Goal: Task Accomplishment & Management: Manage account settings

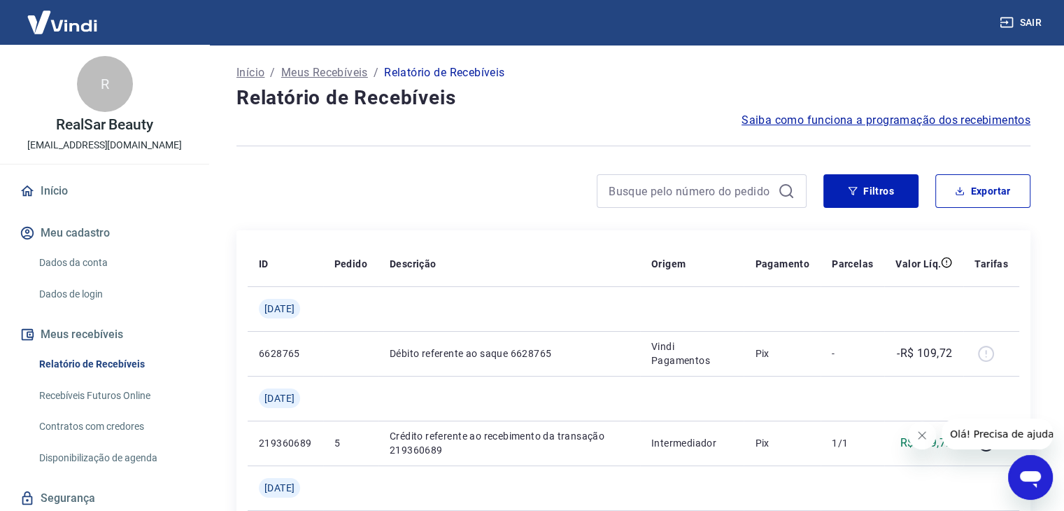
drag, startPoint x: 1064, startPoint y: 148, endPoint x: 1074, endPoint y: 147, distance: 10.5
click at [1064, 147] on html "Sair R RealSar Beauty realsarbeauty@gmail.com Início Meu cadastro Dados da cont…" at bounding box center [532, 255] width 1064 height 511
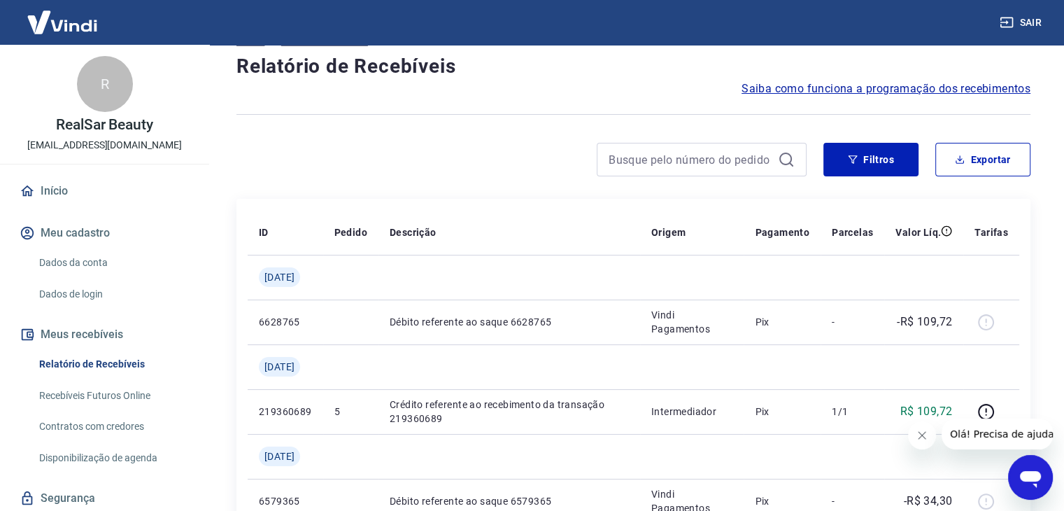
scroll to position [33, 0]
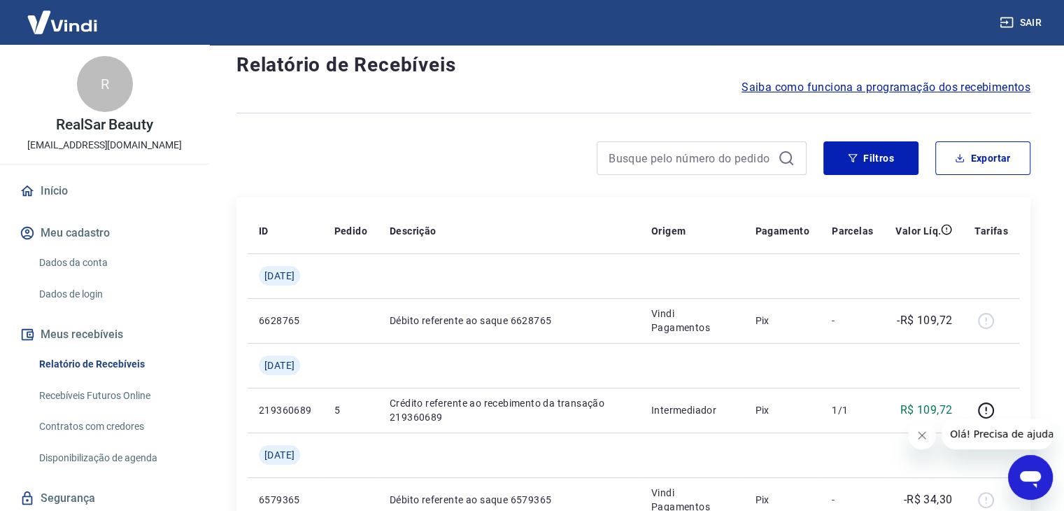
click at [791, 83] on span "Saiba como funciona a programação dos recebimentos" at bounding box center [886, 87] width 289 height 17
click at [64, 189] on link "Início" at bounding box center [105, 191] width 176 height 31
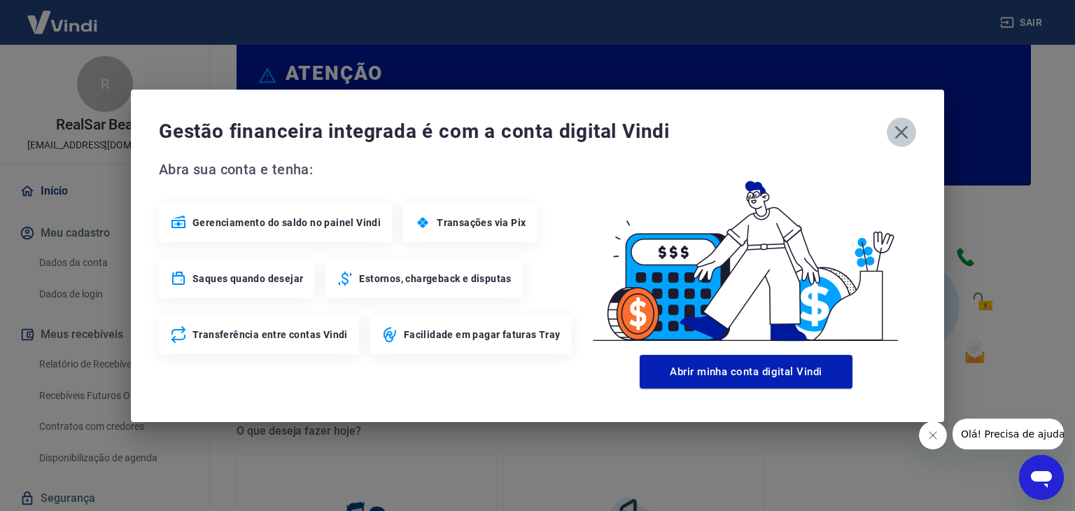
click at [896, 132] on icon "button" at bounding box center [901, 132] width 22 height 22
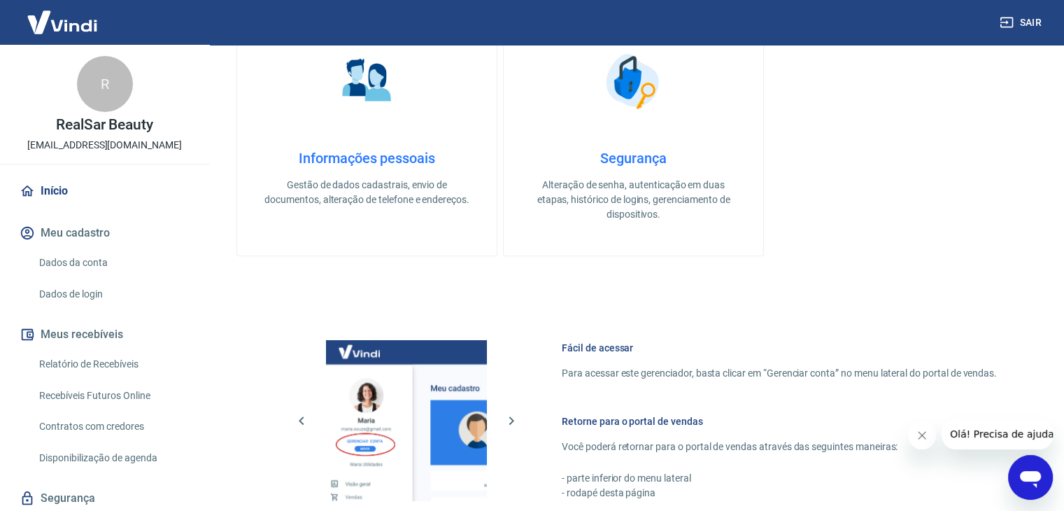
scroll to position [739, 0]
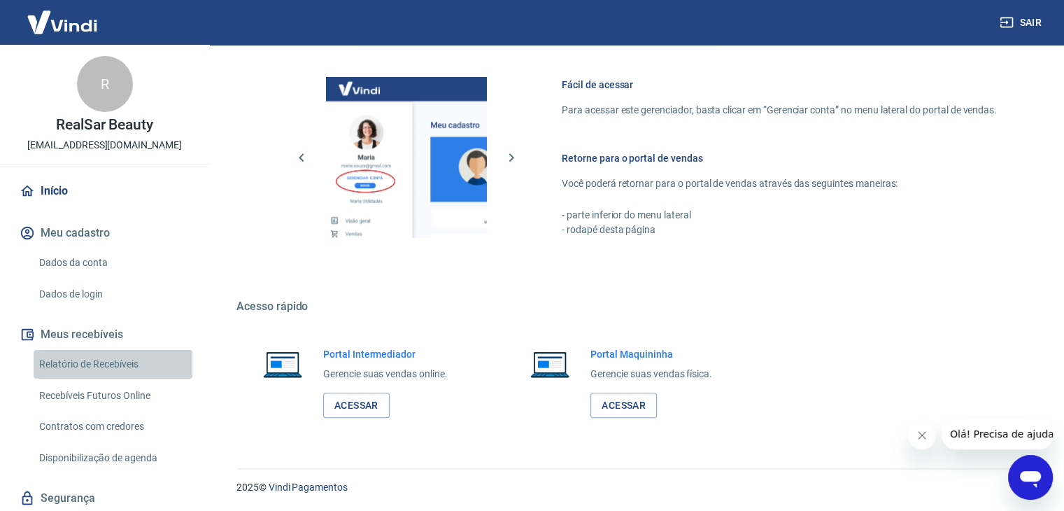
click at [127, 350] on link "Relatório de Recebíveis" at bounding box center [113, 364] width 159 height 29
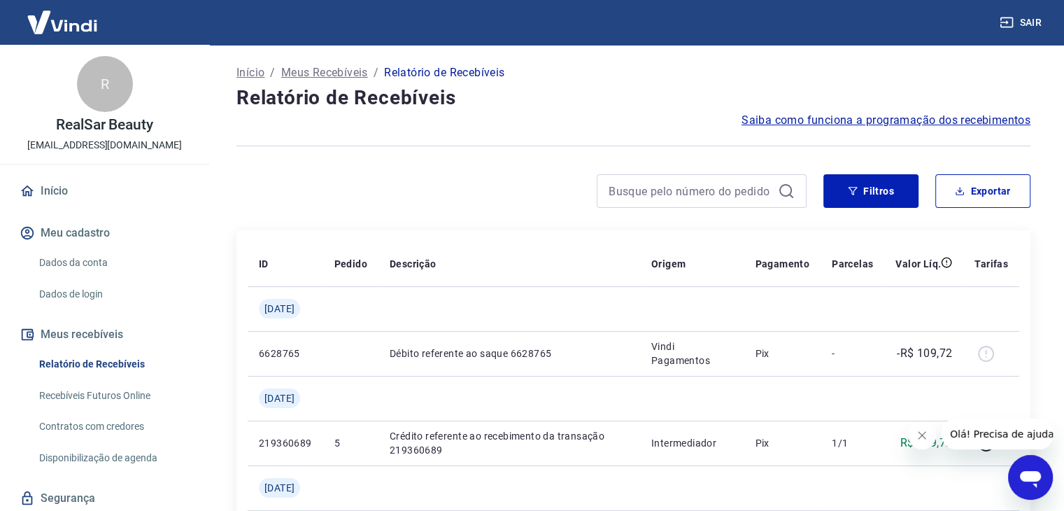
scroll to position [1, 0]
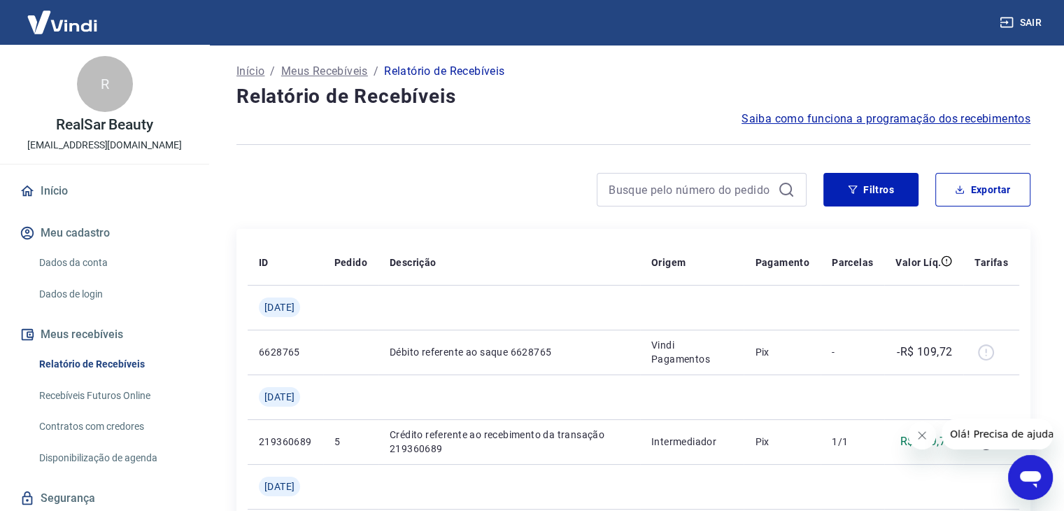
click at [317, 66] on p "Meus Recebíveis" at bounding box center [324, 71] width 87 height 17
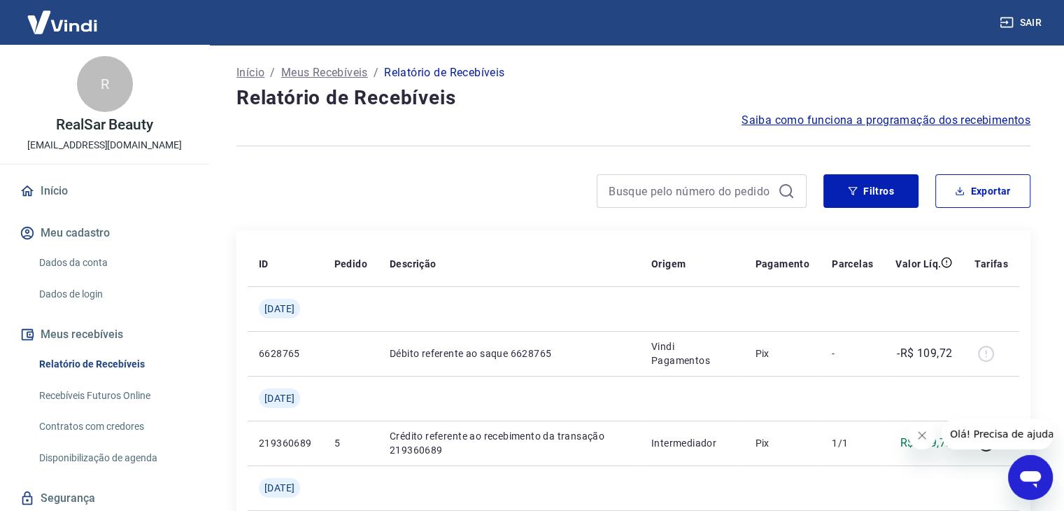
click at [246, 71] on p "Início" at bounding box center [251, 72] width 28 height 17
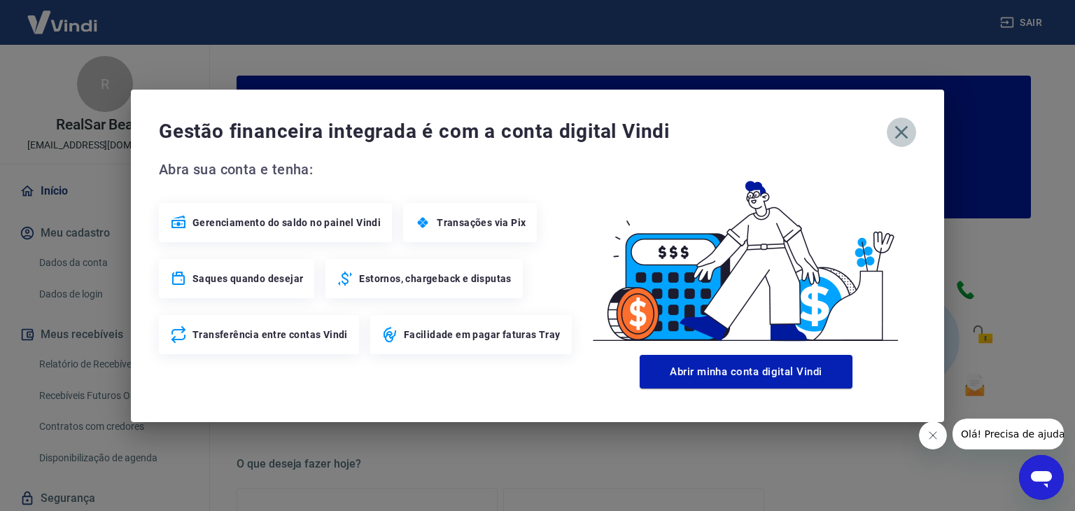
click at [895, 137] on icon "button" at bounding box center [901, 131] width 13 height 13
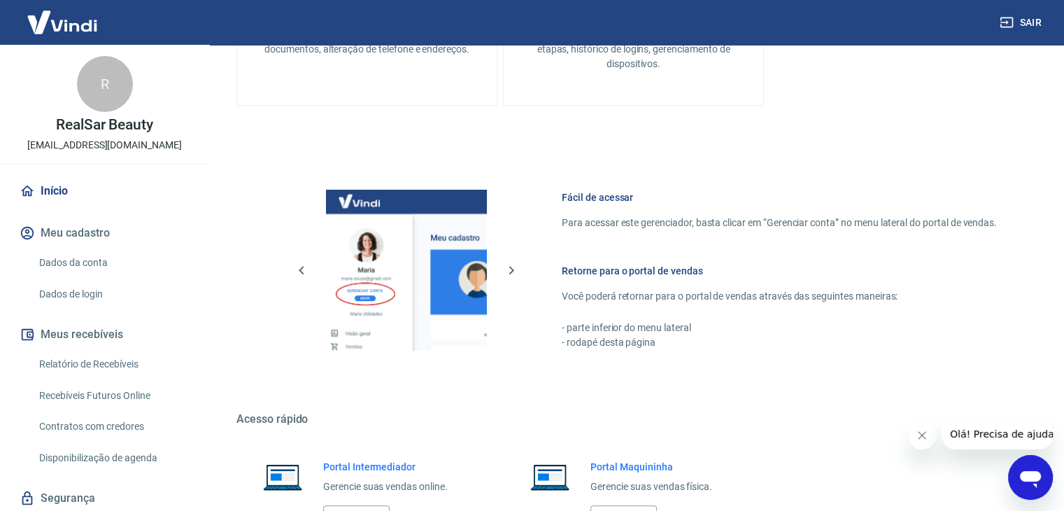
scroll to position [739, 0]
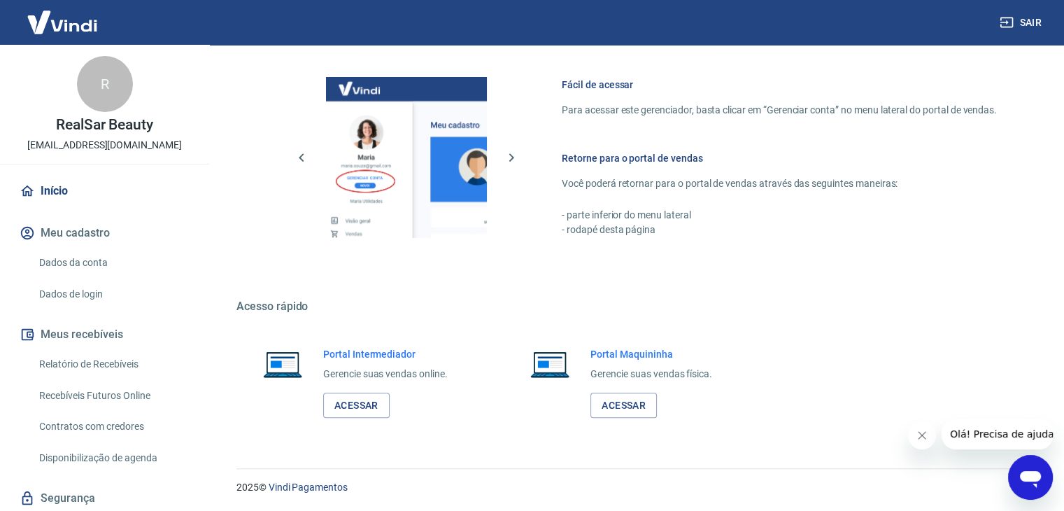
click at [198, 337] on div "Início Meu cadastro Dados da conta Dados de login Meus recebíveis Relatório de …" at bounding box center [104, 366] width 209 height 380
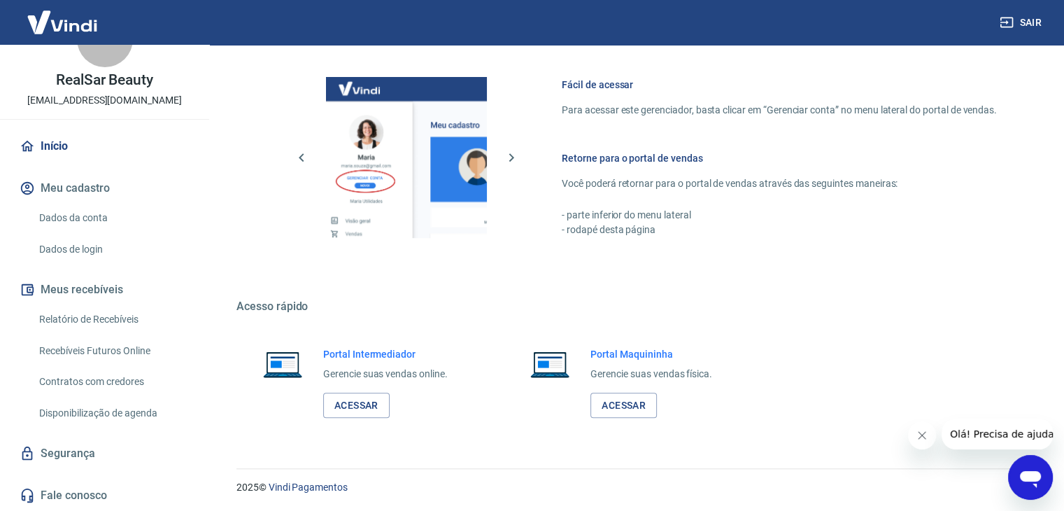
click at [616, 262] on div "Fácil de acessar Para acessar este gerenciador, basta clicar em “Gerenciar cont…" at bounding box center [634, 155] width 794 height 234
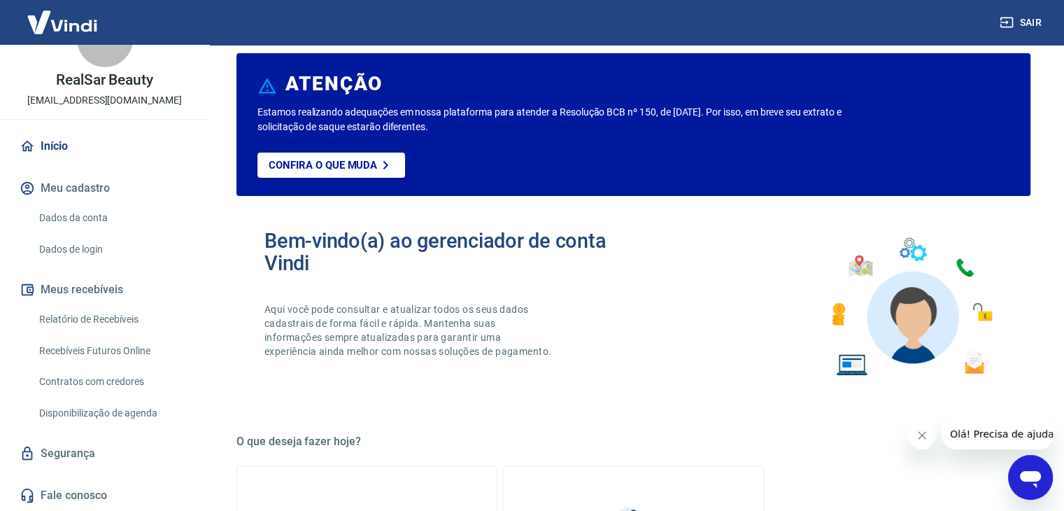
scroll to position [0, 0]
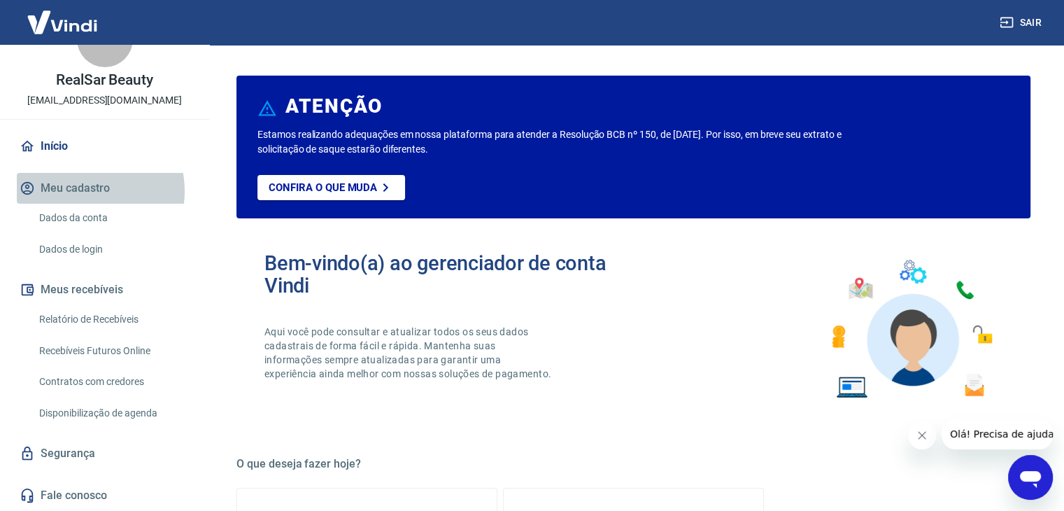
click at [85, 191] on button "Meu cadastro" at bounding box center [105, 188] width 176 height 31
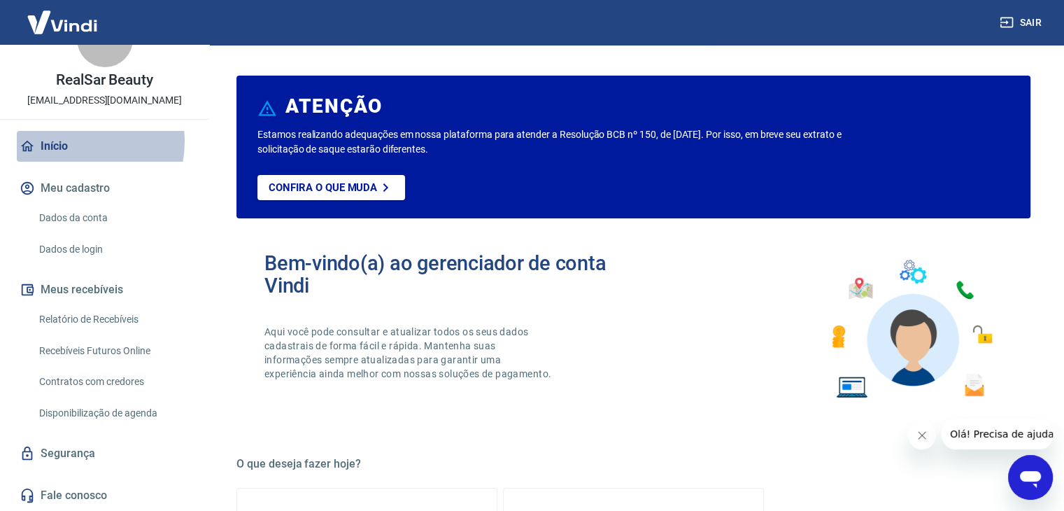
click at [73, 141] on link "Início" at bounding box center [105, 146] width 176 height 31
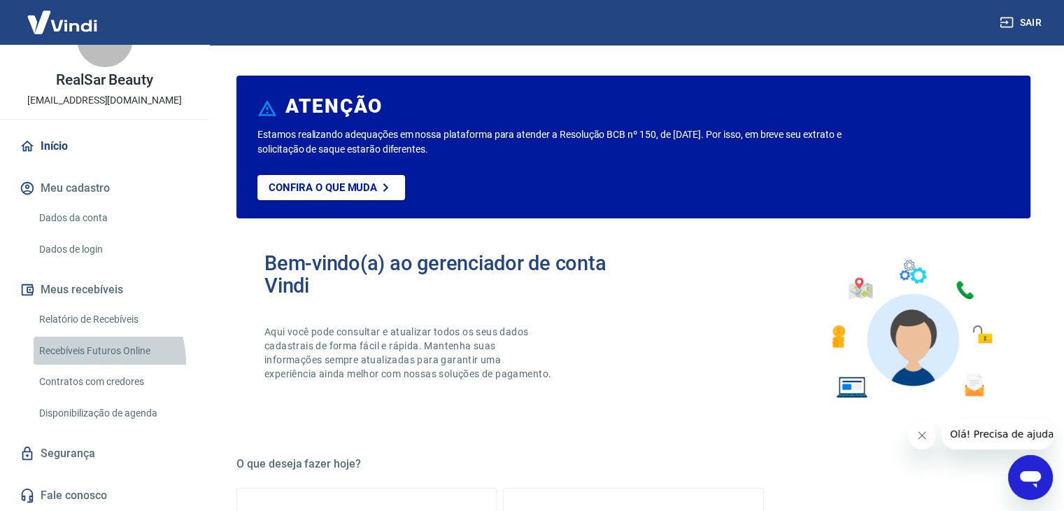
click at [91, 362] on link "Recebíveis Futuros Online" at bounding box center [113, 351] width 159 height 29
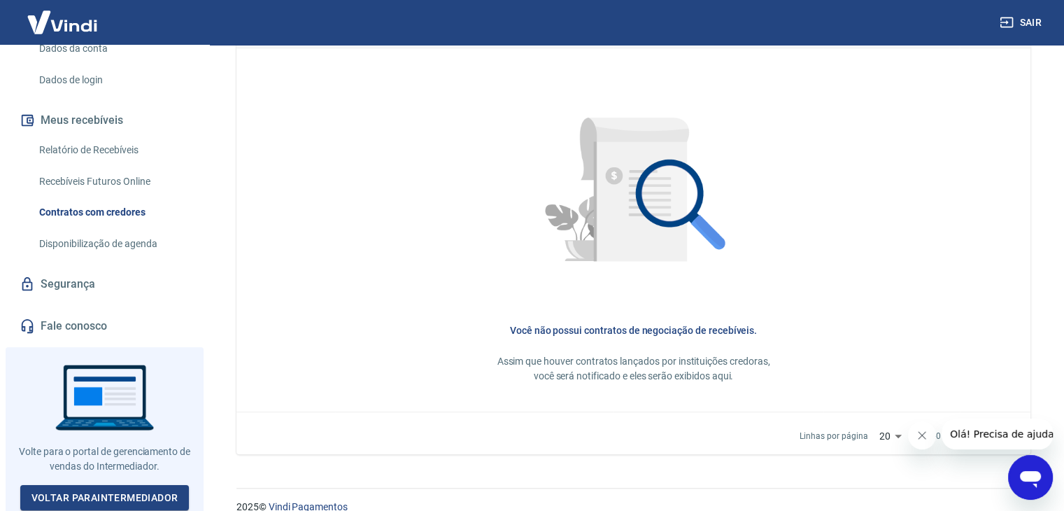
scroll to position [629, 0]
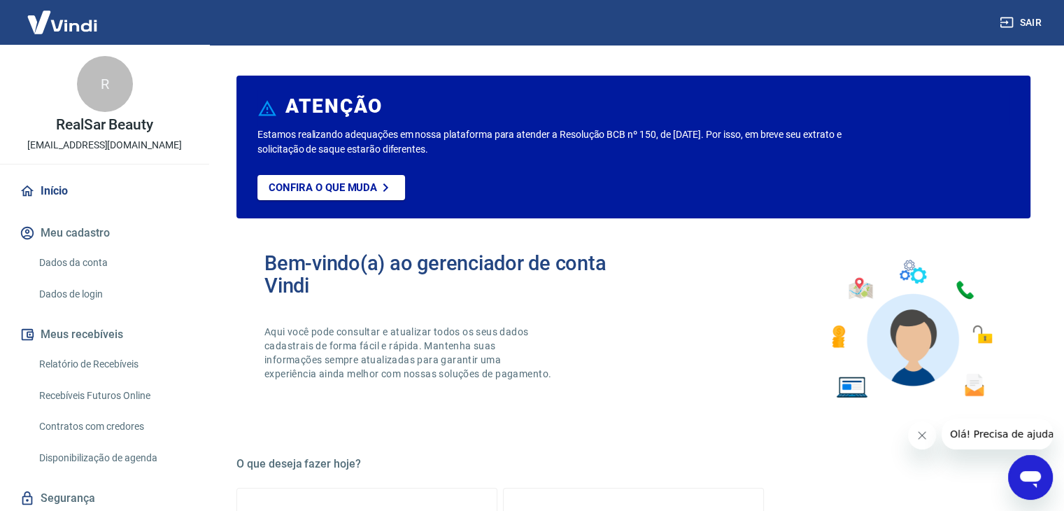
scroll to position [45, 0]
